Goal: Use online tool/utility: Use online tool/utility

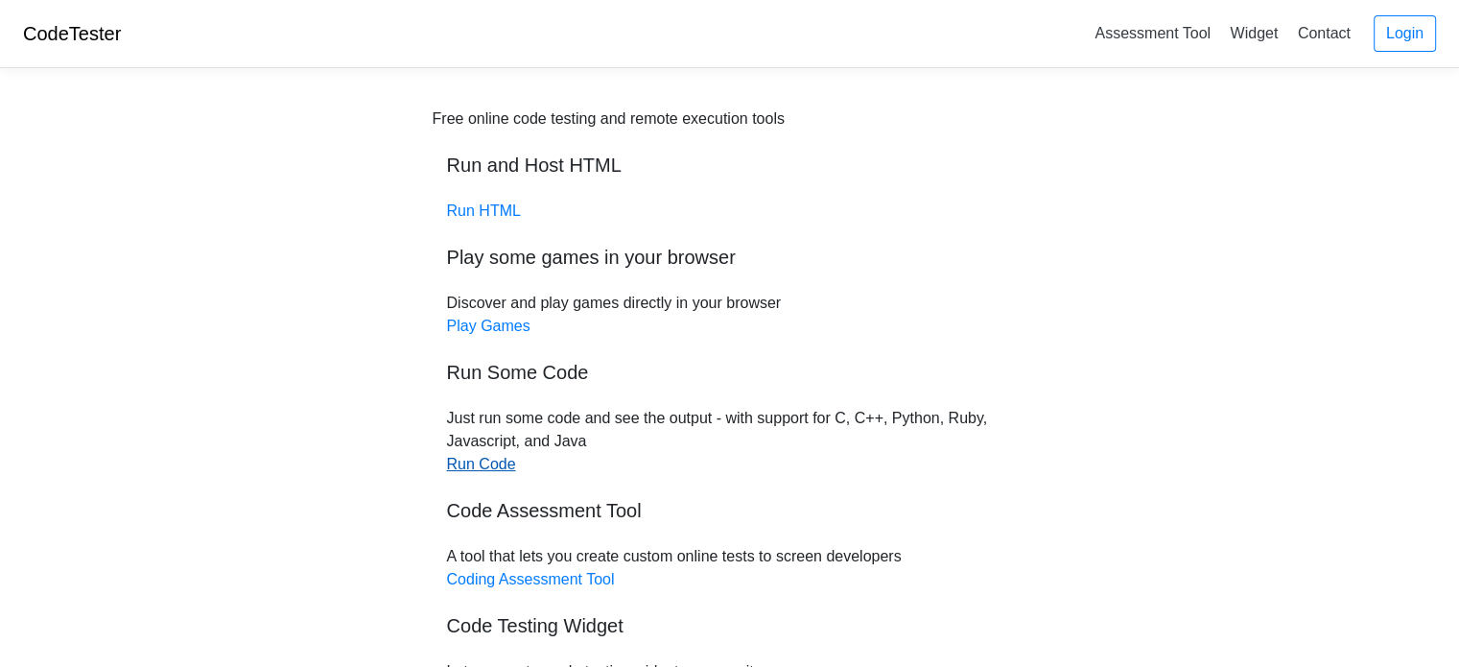
click at [456, 466] on link "Run Code" at bounding box center [481, 464] width 69 height 16
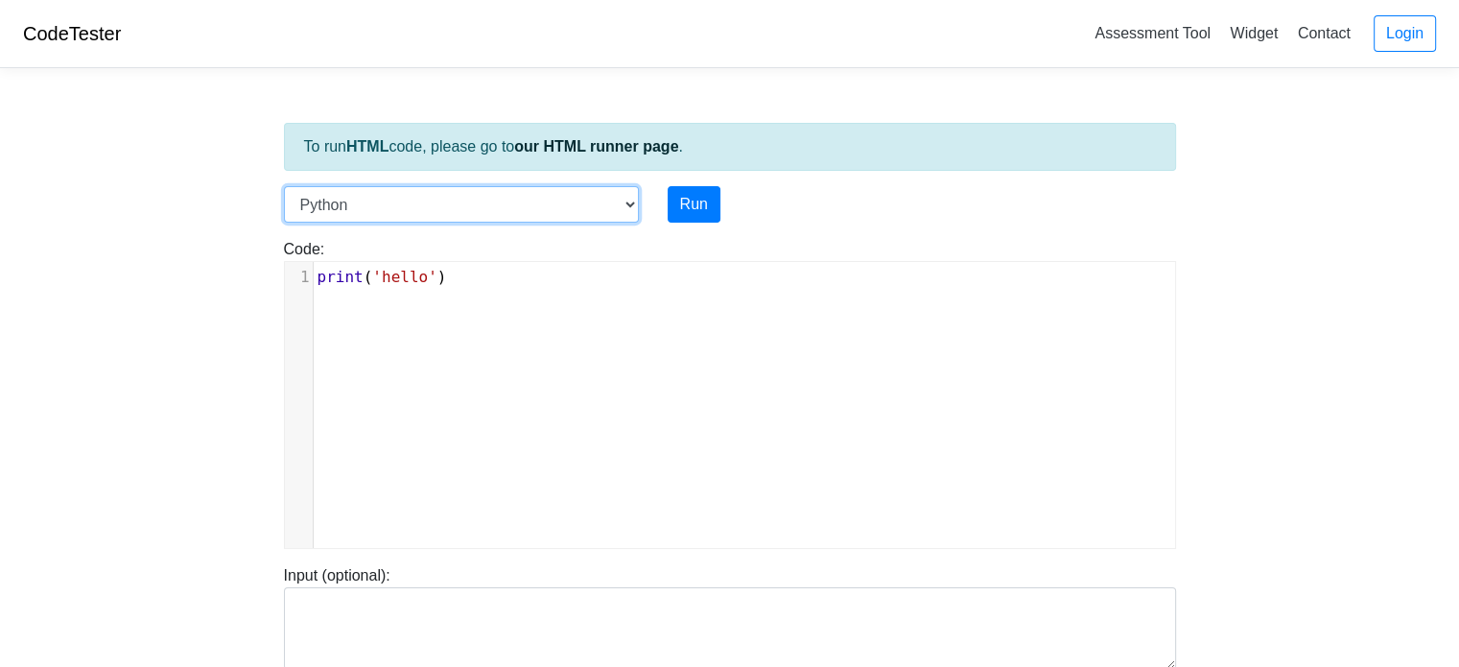
click at [624, 198] on select "C C++ Go Java Javascript Python Ruby" at bounding box center [461, 204] width 355 height 36
select select "c"
click at [284, 186] on select "C C++ Go Java Javascript Python Ruby" at bounding box center [461, 204] width 355 height 36
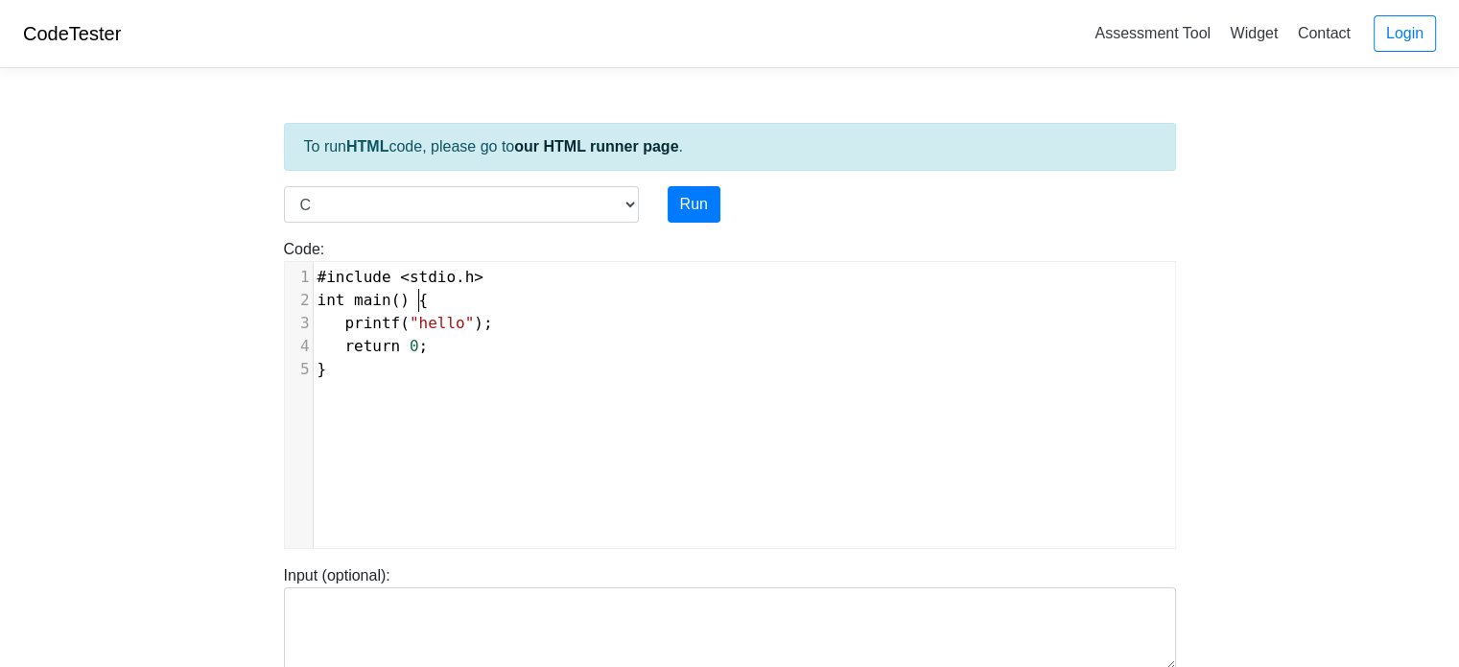
scroll to position [8, 0]
click at [558, 304] on pre "int main () {" at bounding box center [752, 300] width 876 height 23
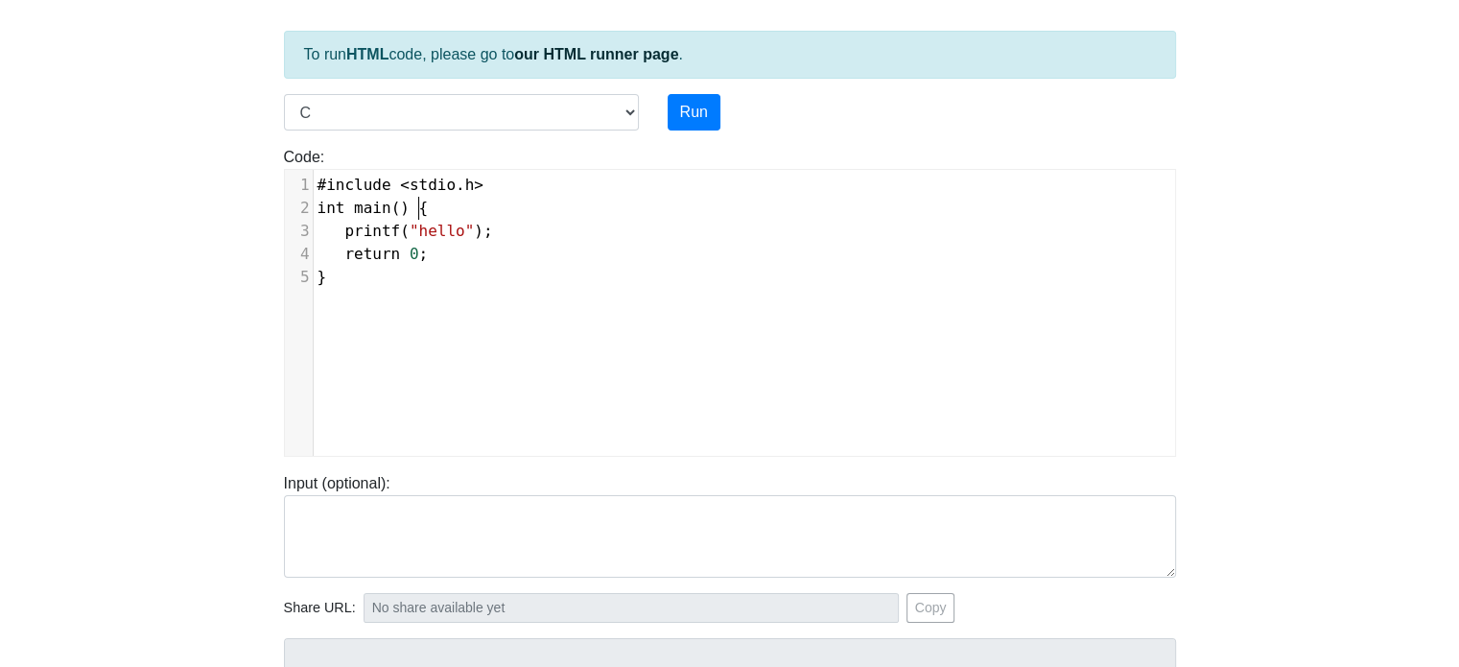
scroll to position [192, 0]
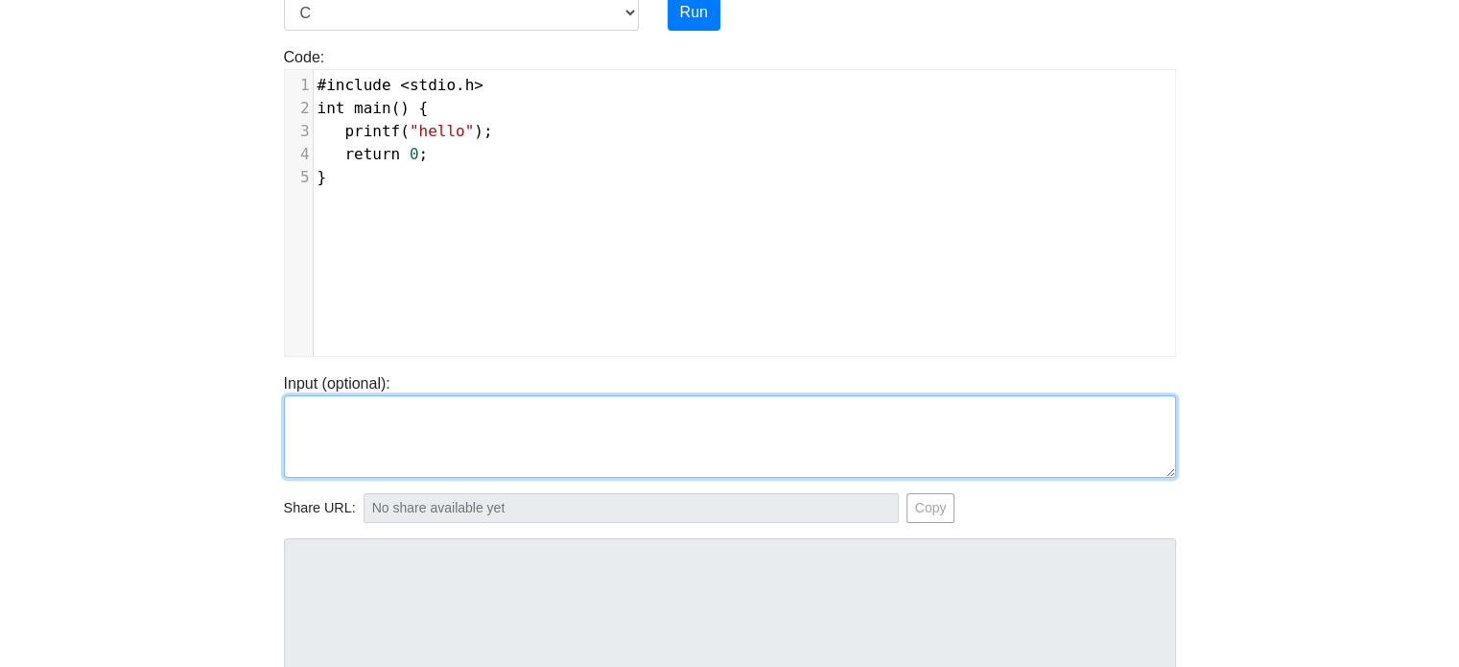
click at [331, 417] on textarea at bounding box center [730, 436] width 892 height 82
paste textarea "#include <stdio.h> int main() { printf("Hello and welcome to the generative AI …"
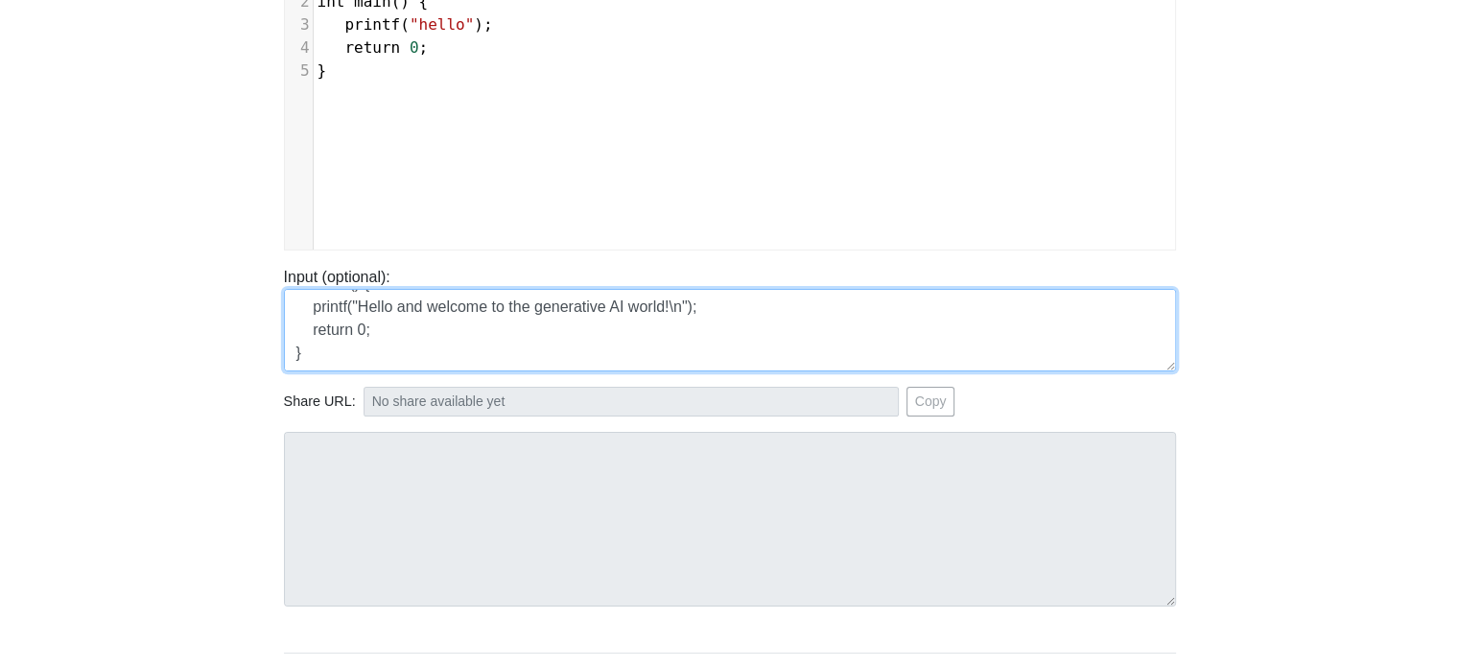
scroll to position [112, 0]
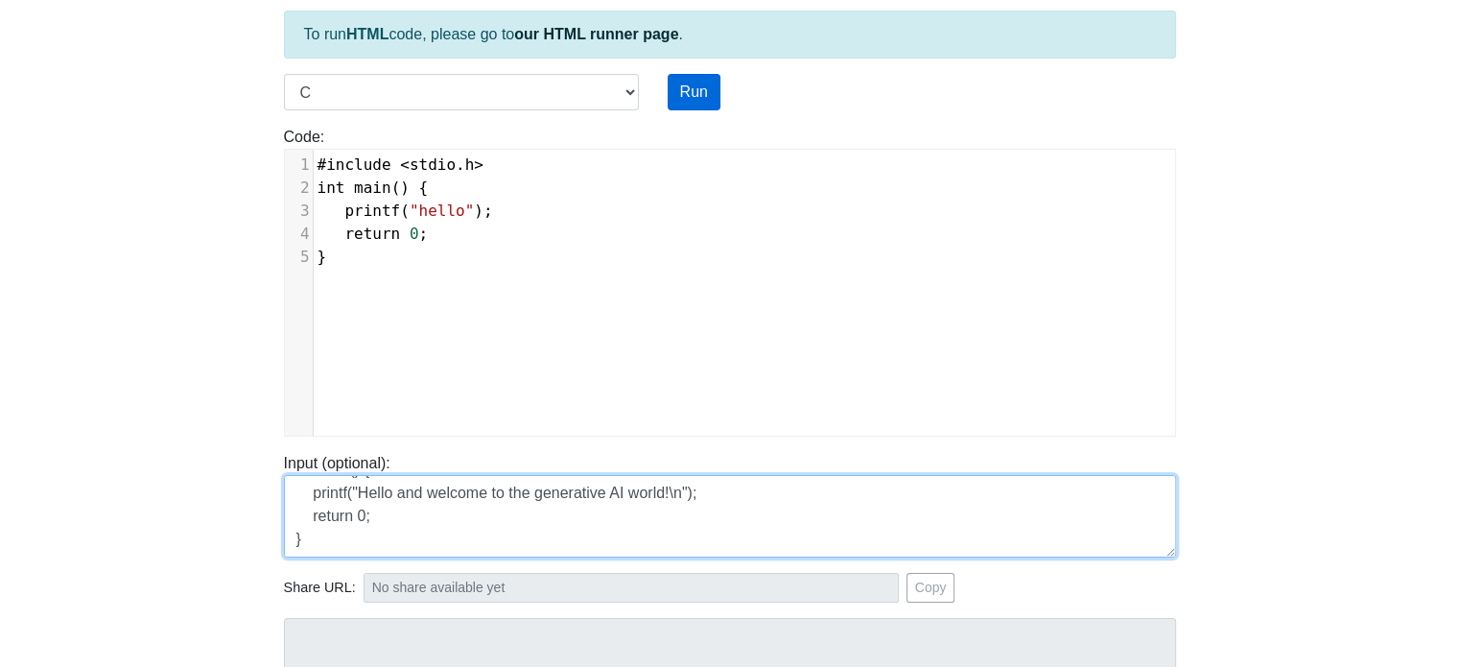
type textarea "#include <stdio.h> int main() { printf("Hello and welcome to the generative AI …"
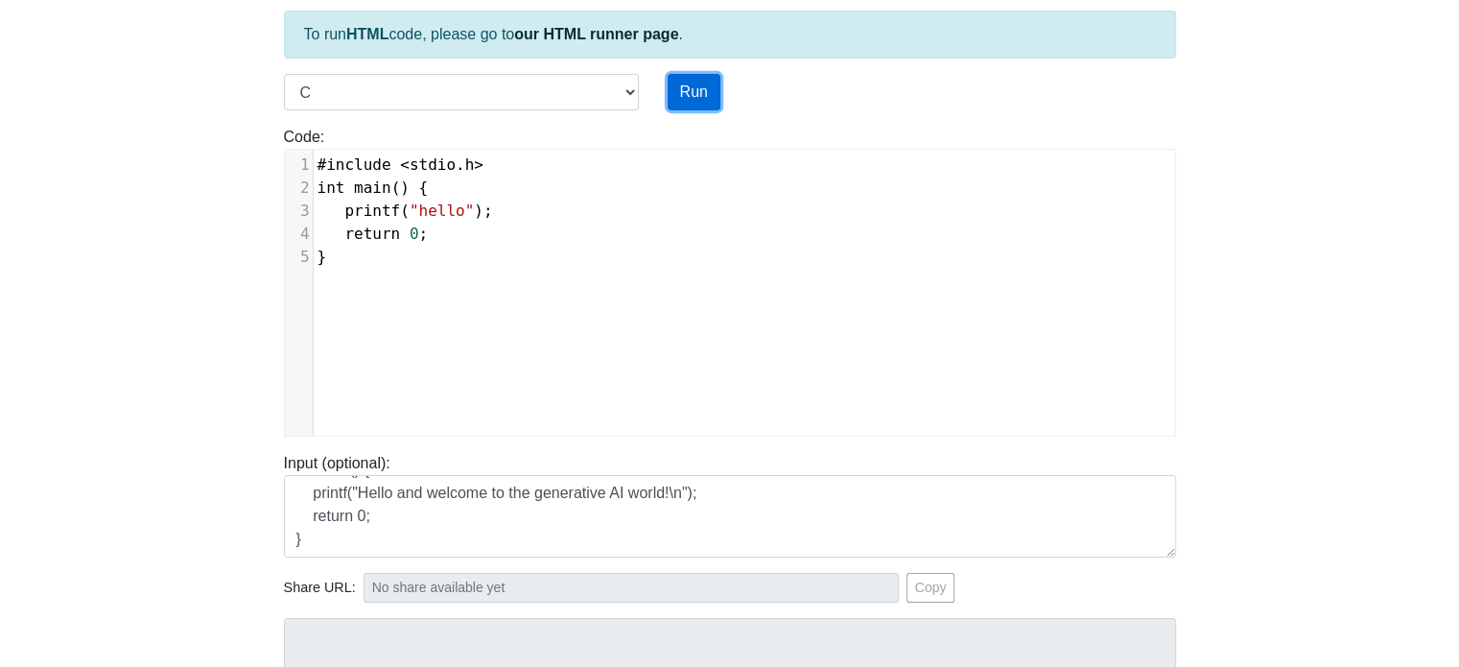
click at [682, 82] on button "Run" at bounding box center [693, 92] width 53 height 36
type input "[URL][DOMAIN_NAME]"
type textarea "Stdout: hello"
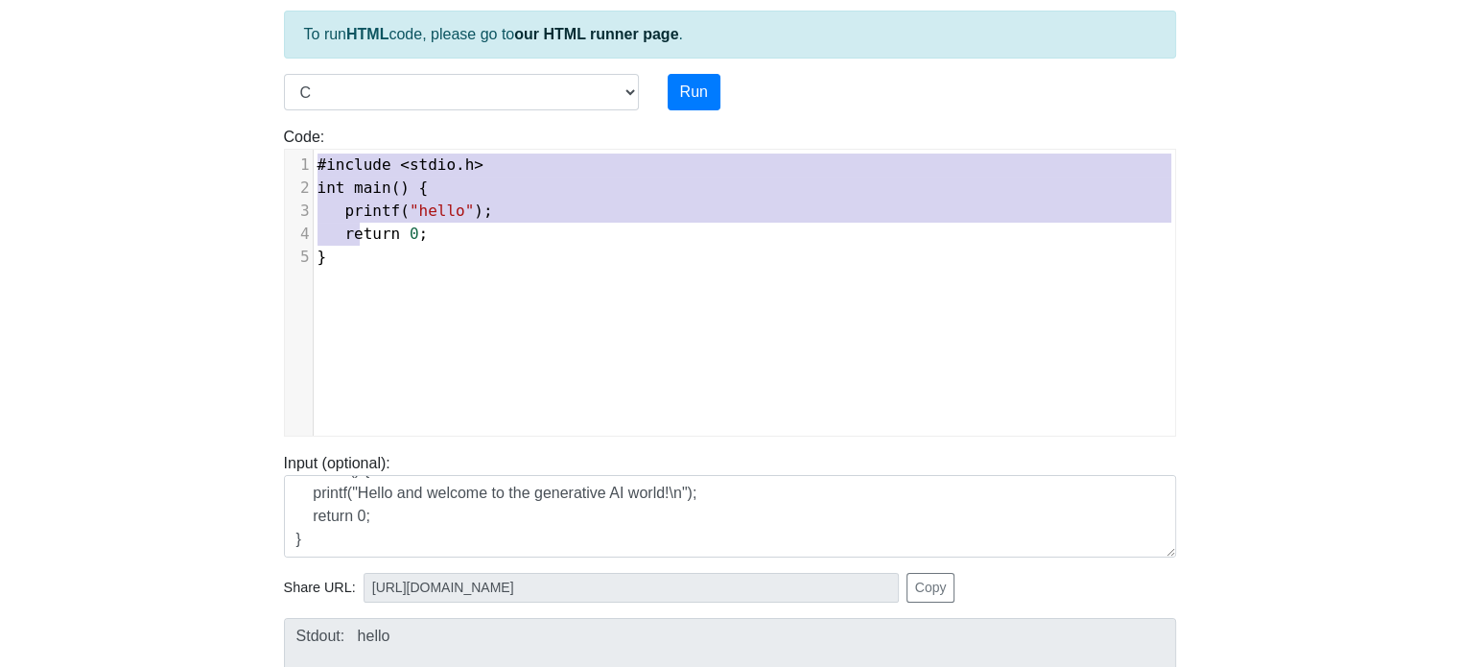
type textarea "#include <stdio.h> int main() { printf("hello"); return 0; }"
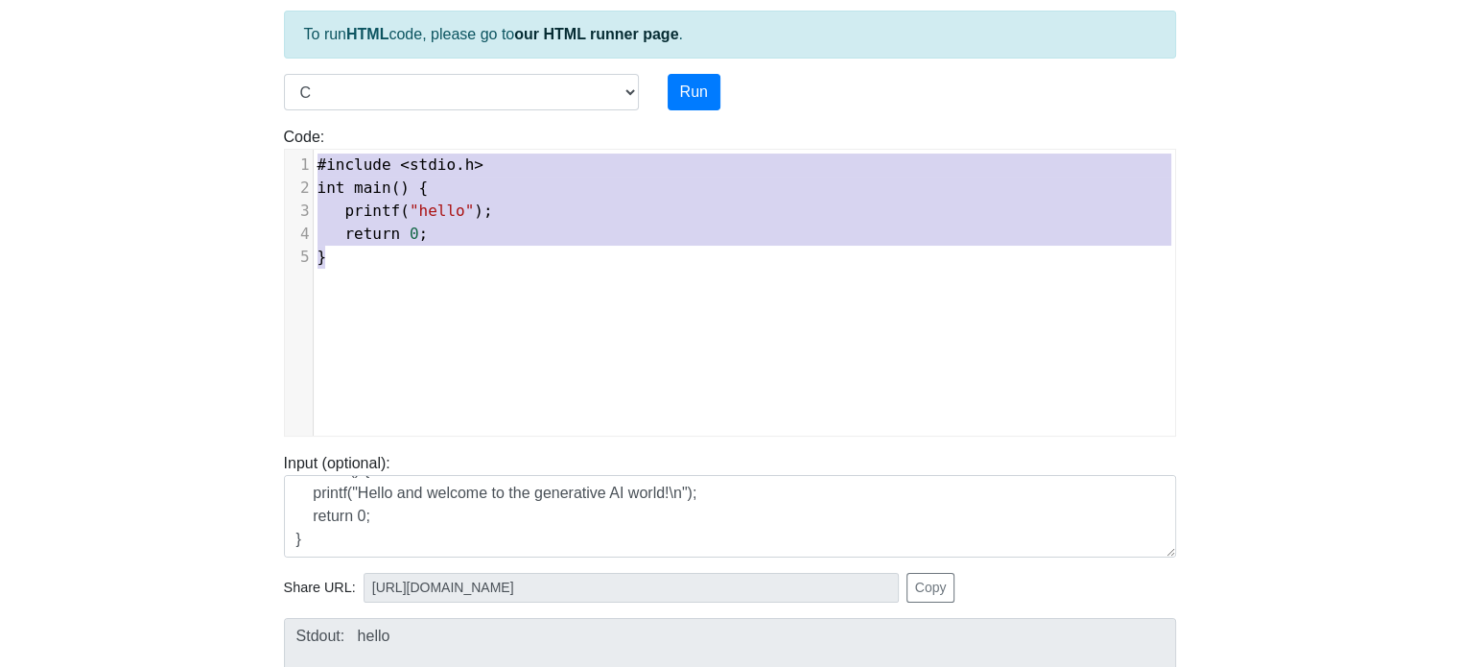
drag, startPoint x: 315, startPoint y: 161, endPoint x: 353, endPoint y: 252, distance: 98.9
click at [353, 252] on div "1 #include < stdio . h > 2 int main () { 3 printf ( "hello" ); 4 return 0 ; 5 }" at bounding box center [752, 210] width 876 height 115
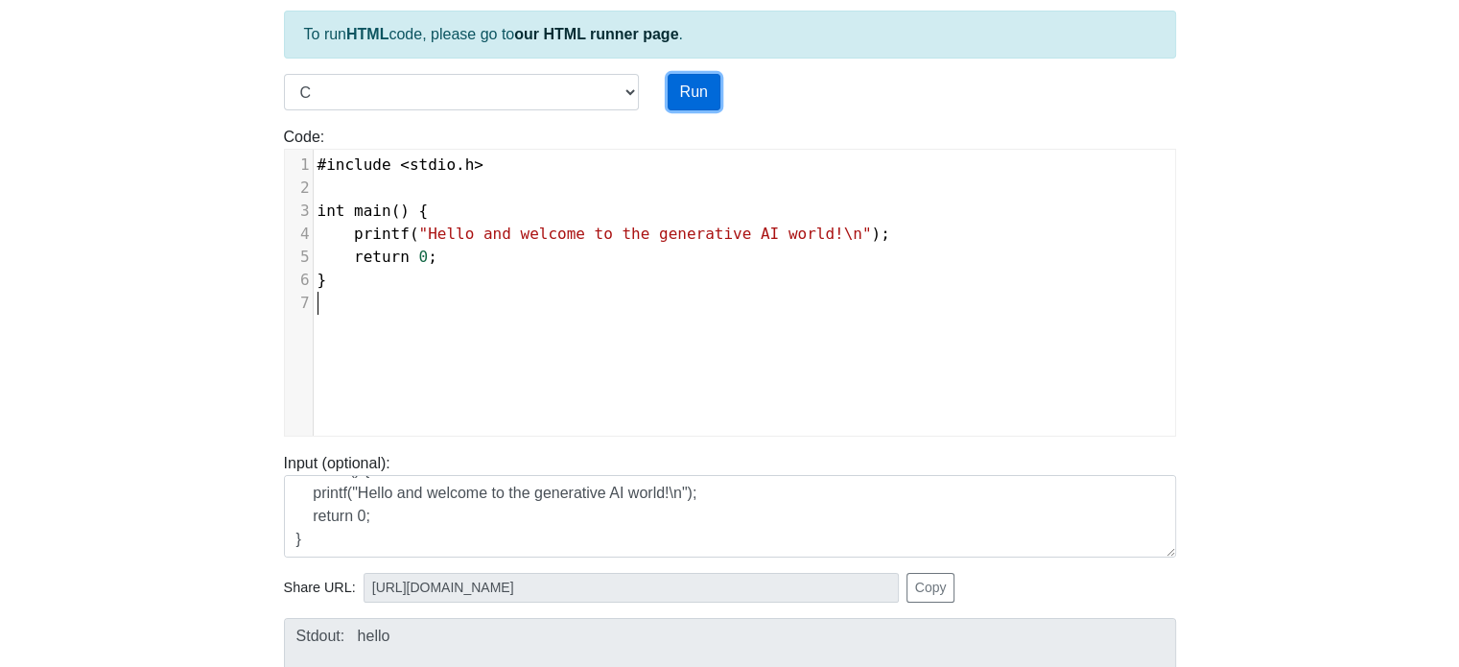
click at [675, 87] on button "Run" at bounding box center [693, 92] width 53 height 36
type input "[URL][DOMAIN_NAME]"
type textarea "Stdout: Hello and welcome to the generative AI world!"
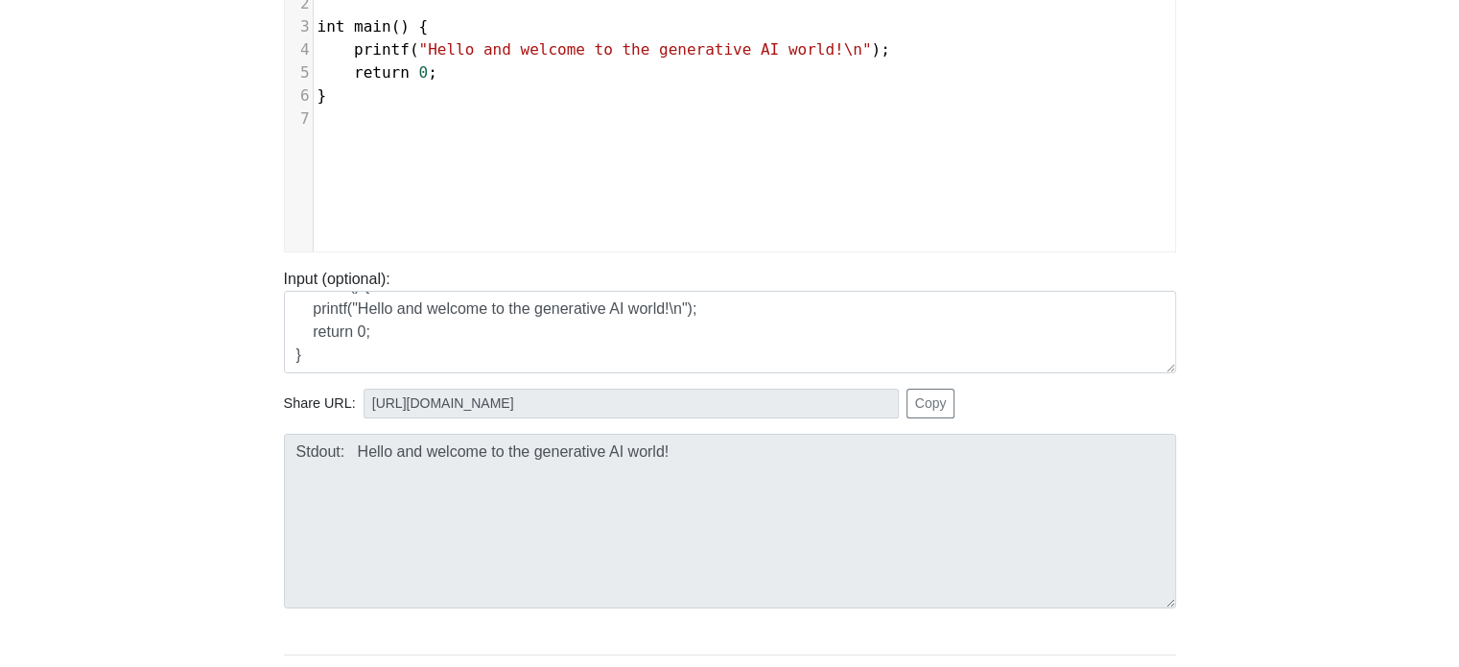
scroll to position [400, 0]
